Goal: Information Seeking & Learning: Learn about a topic

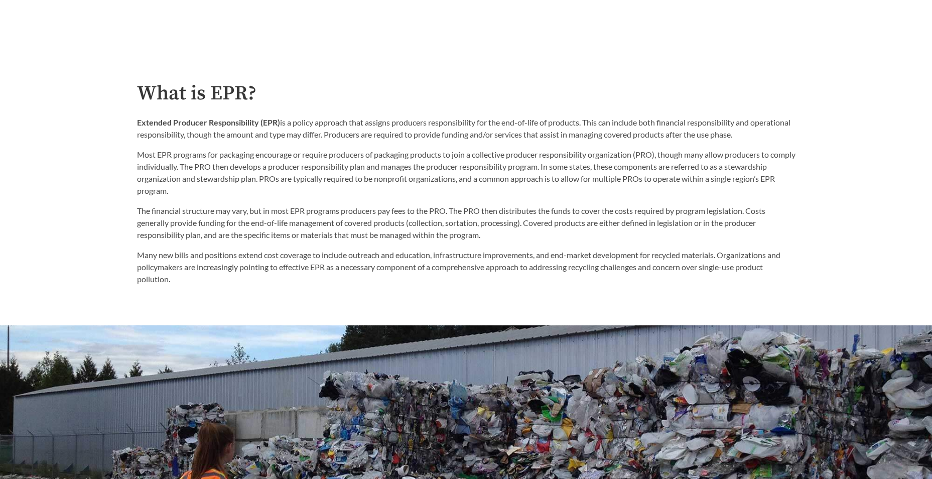
scroll to position [552, 0]
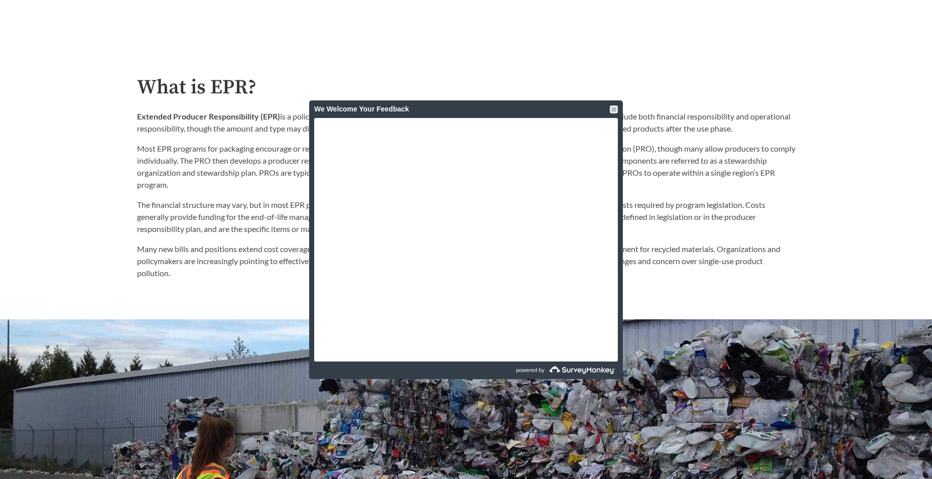
click at [613, 105] on div at bounding box center [614, 109] width 8 height 8
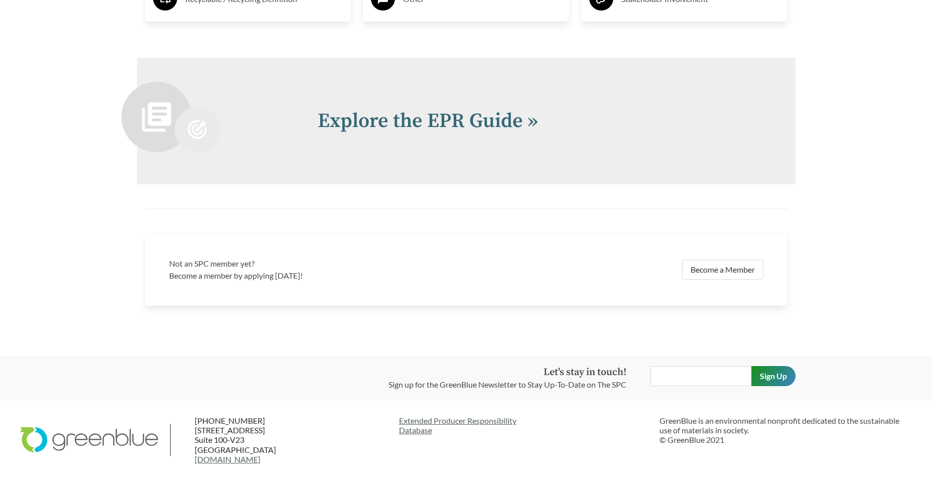
scroll to position [2087, 0]
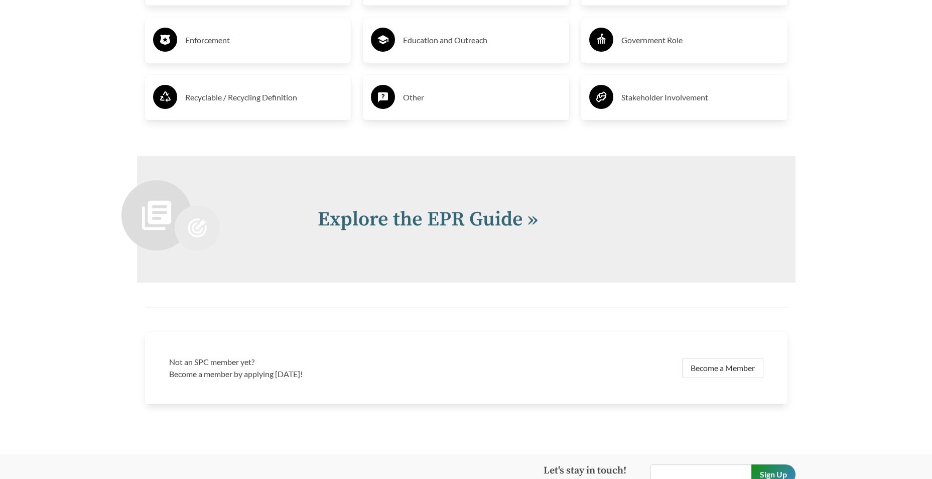
click at [528, 219] on link "Explore the EPR Guide »" at bounding box center [428, 219] width 220 height 25
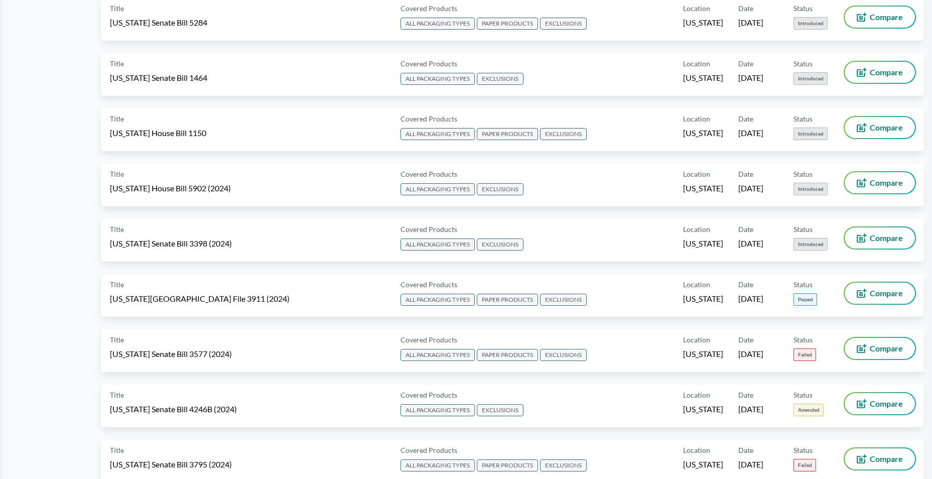
scroll to position [1305, 0]
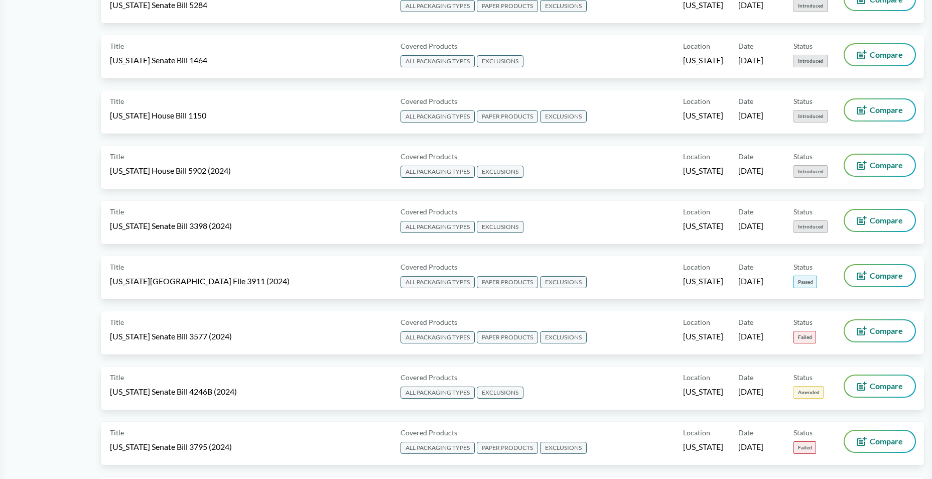
click at [186, 277] on span "[US_STATE][GEOGRAPHIC_DATA] File 3911 (2024)" at bounding box center [200, 281] width 180 height 11
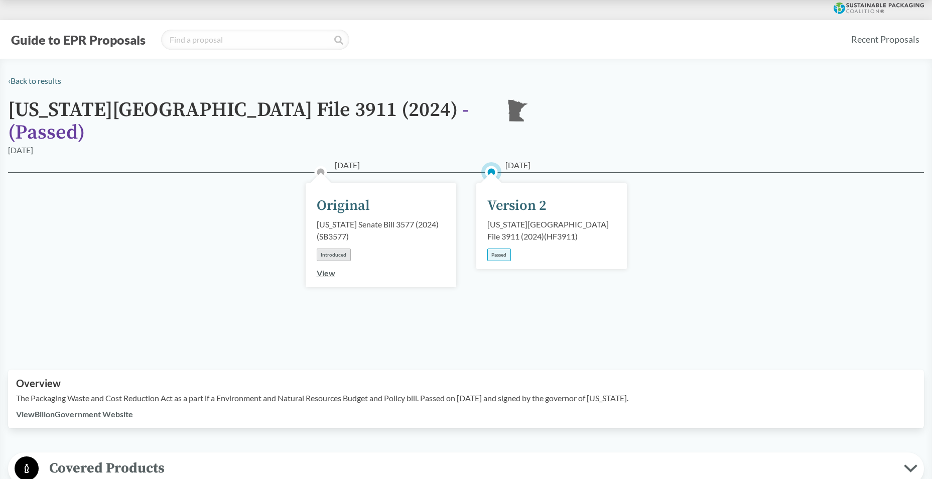
click at [509, 195] on div "Version 2" at bounding box center [516, 205] width 59 height 21
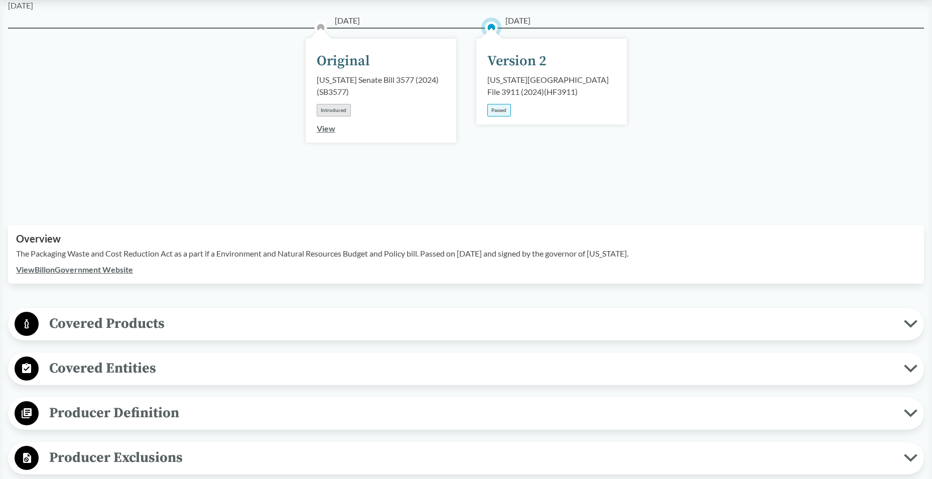
scroll to position [151, 0]
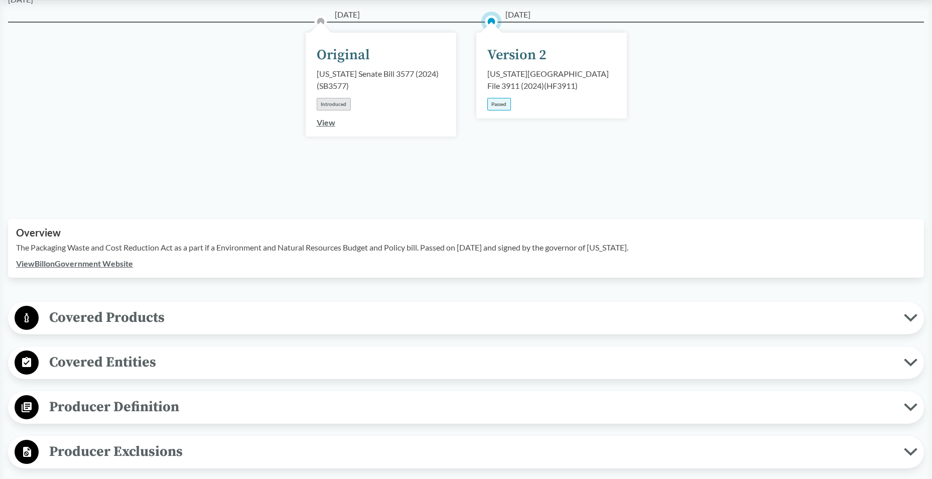
click at [907, 314] on icon at bounding box center [911, 318] width 14 height 8
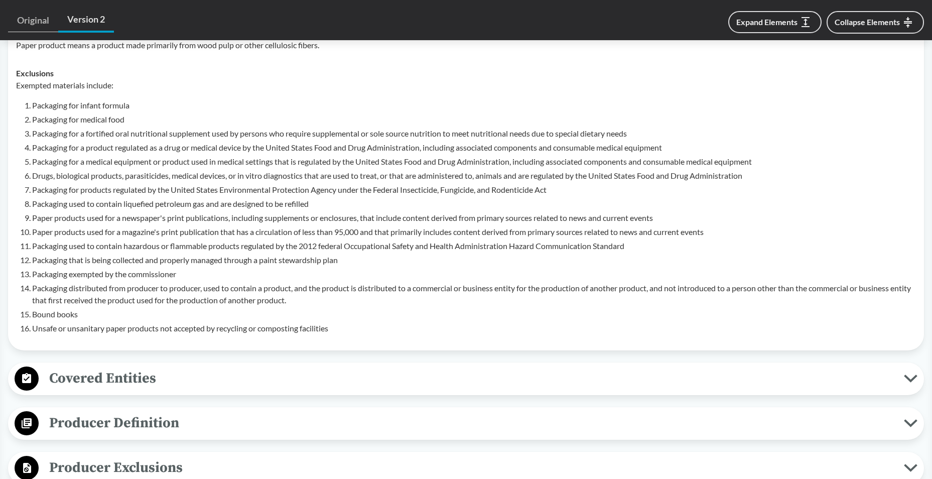
scroll to position [552, 0]
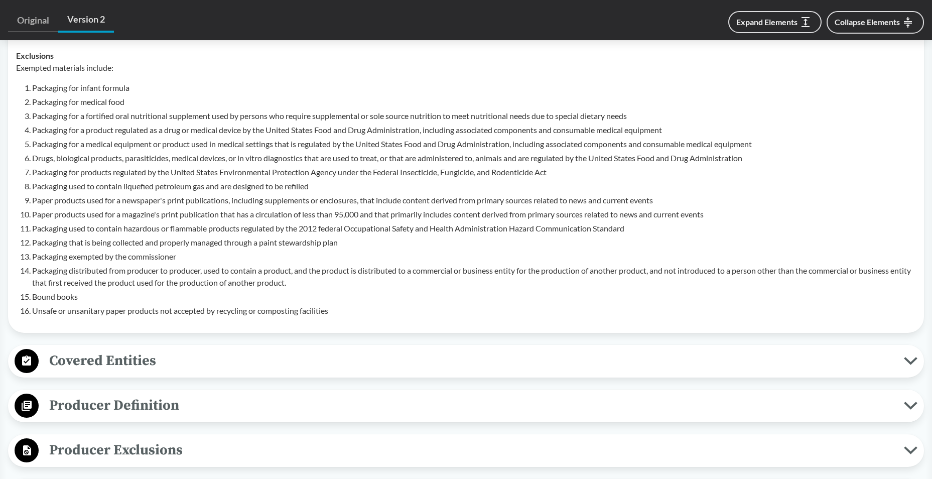
click at [905, 357] on icon at bounding box center [911, 361] width 14 height 8
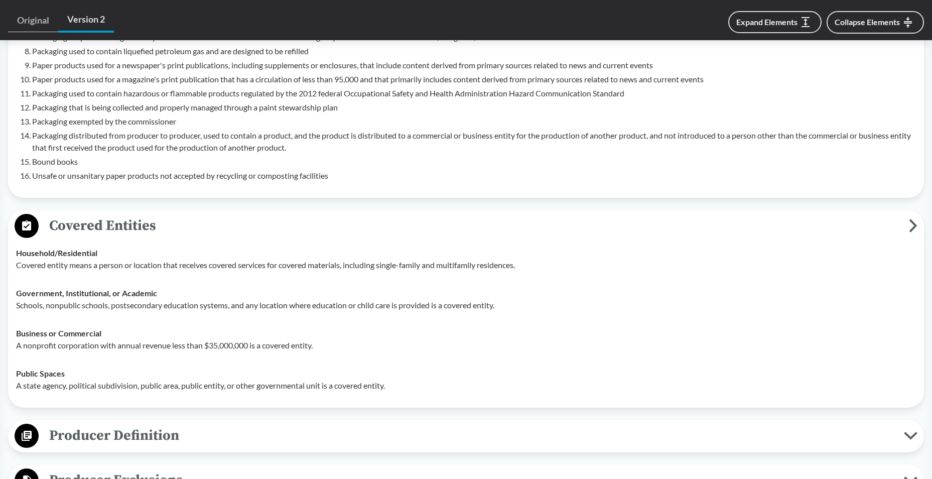
scroll to position [703, 0]
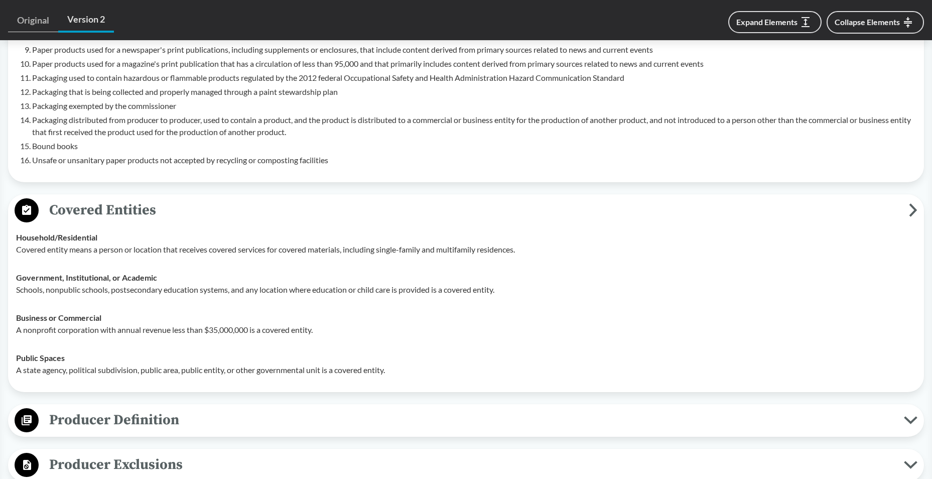
click at [909, 418] on icon at bounding box center [910, 420] width 11 height 5
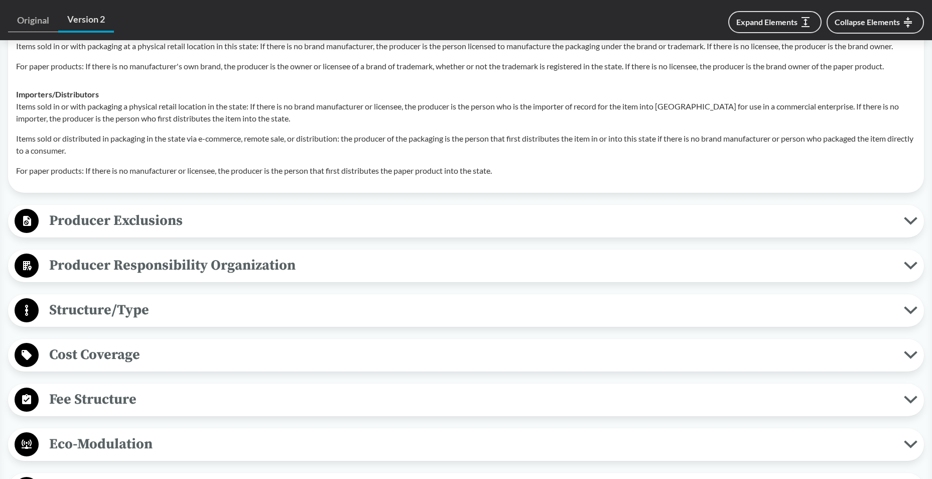
scroll to position [1305, 0]
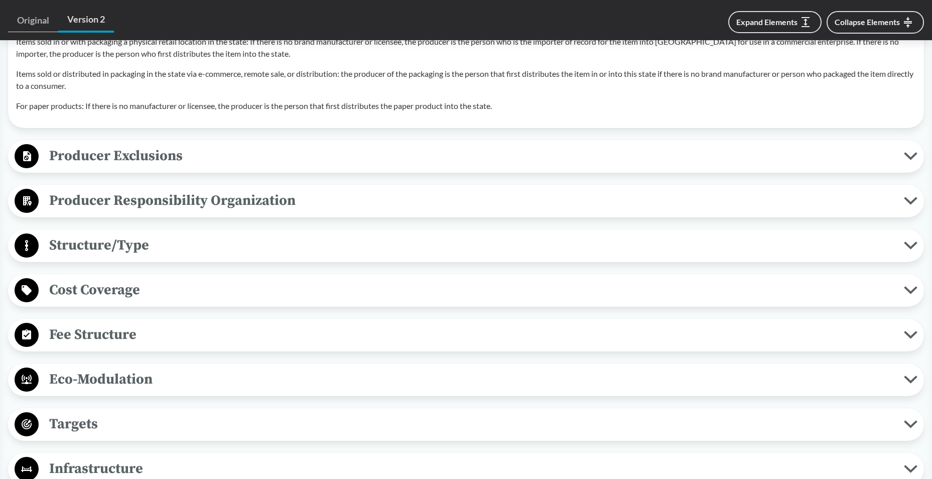
click at [909, 155] on icon at bounding box center [910, 156] width 11 height 5
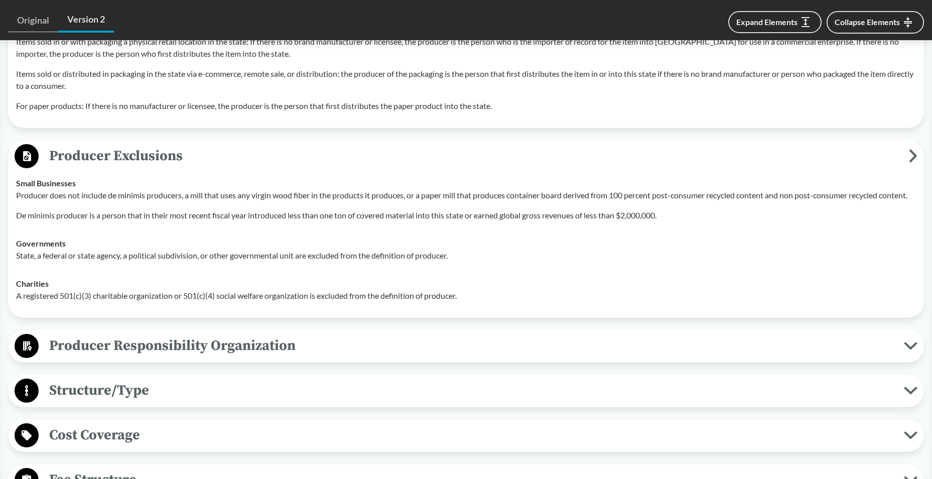
click at [909, 348] on icon at bounding box center [910, 345] width 11 height 5
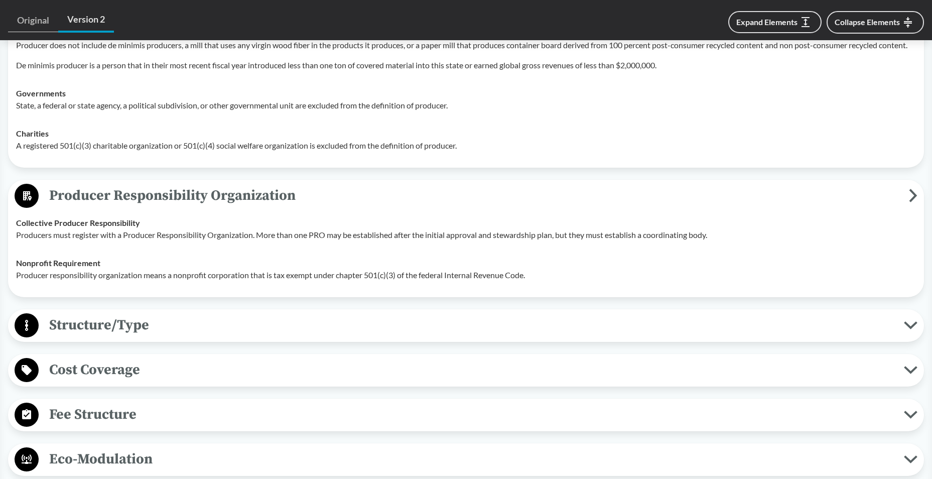
scroll to position [1455, 0]
click at [908, 329] on icon at bounding box center [911, 325] width 14 height 8
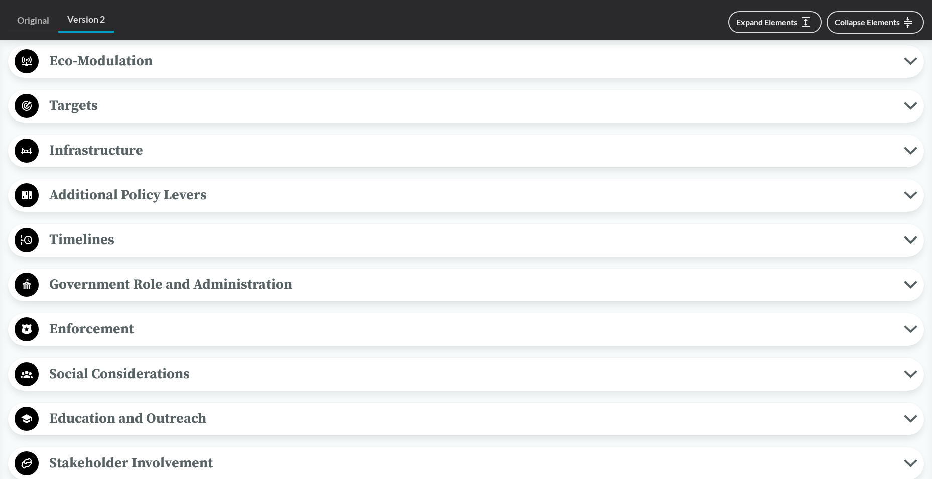
scroll to position [1957, 0]
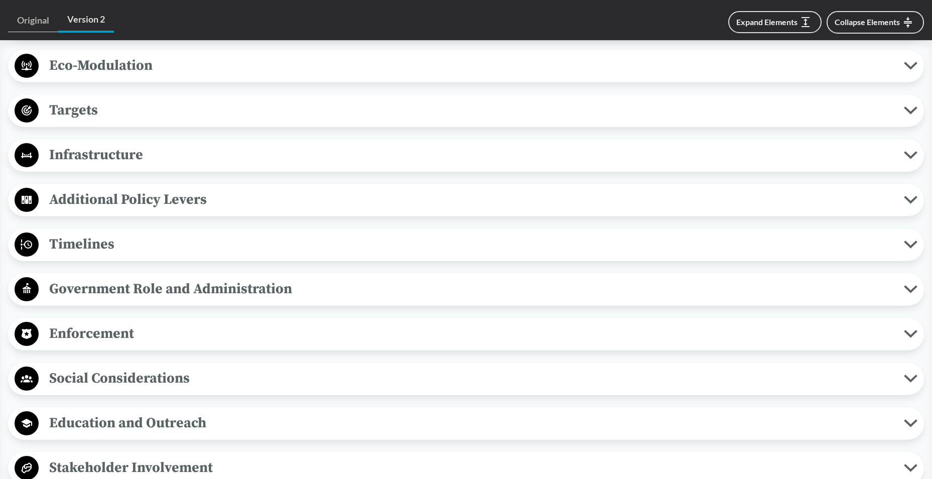
click at [908, 337] on button "Enforcement" at bounding box center [466, 334] width 909 height 26
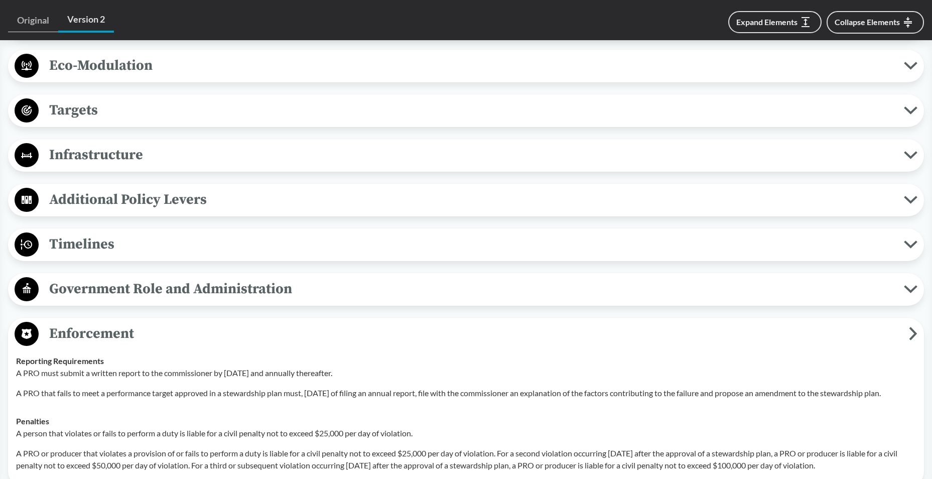
click at [906, 293] on icon at bounding box center [911, 289] width 14 height 8
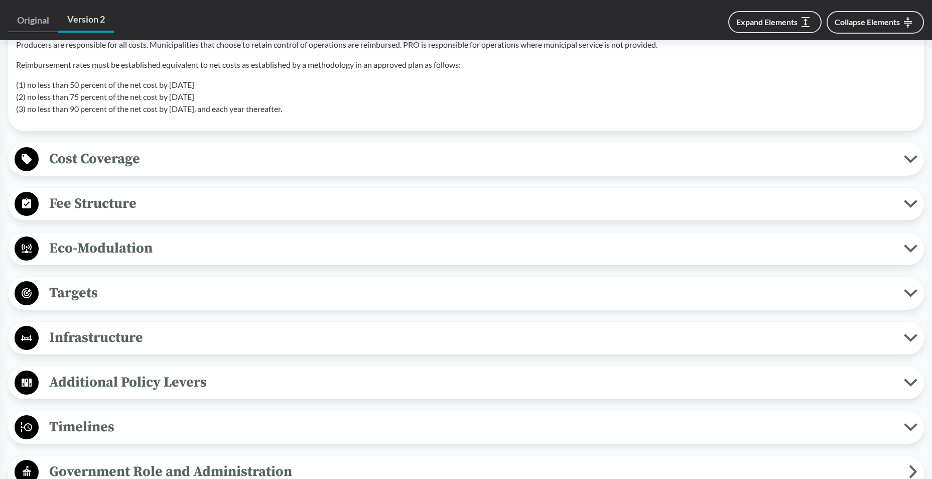
scroll to position [1757, 0]
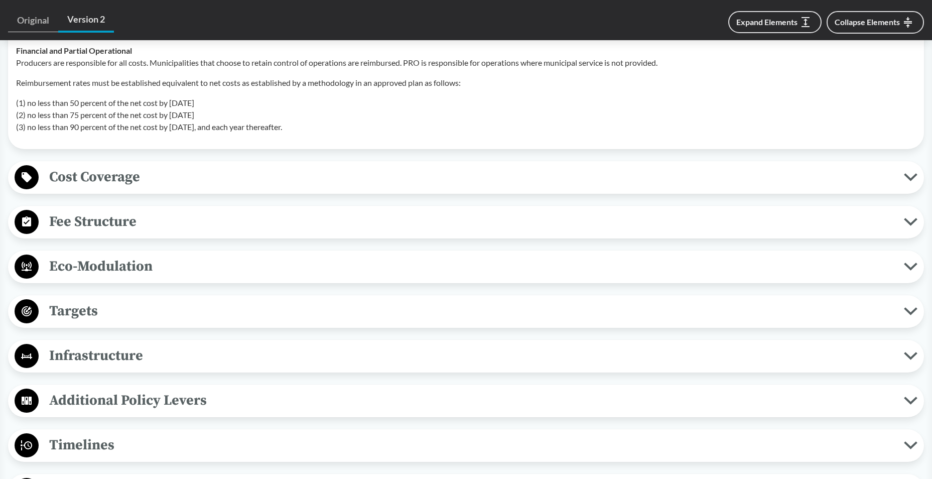
click at [913, 181] on icon at bounding box center [911, 177] width 14 height 8
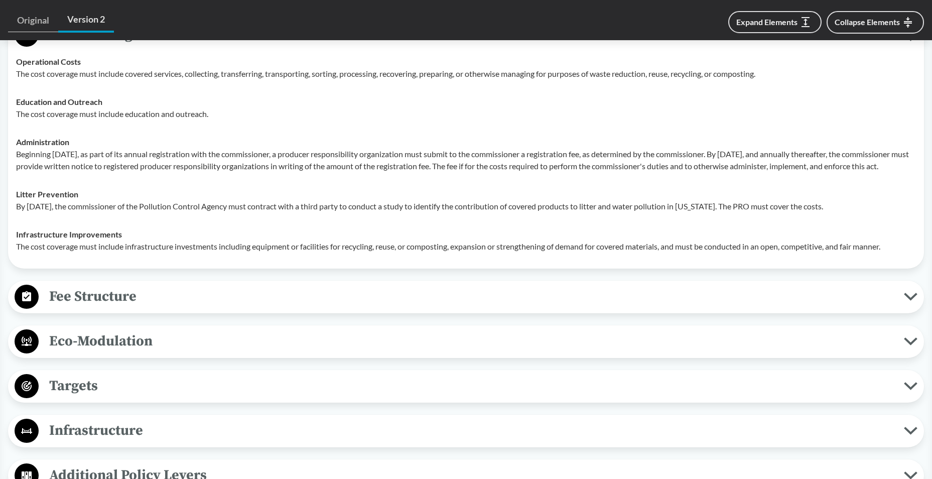
scroll to position [2008, 0]
